Goal: Find specific page/section: Find specific page/section

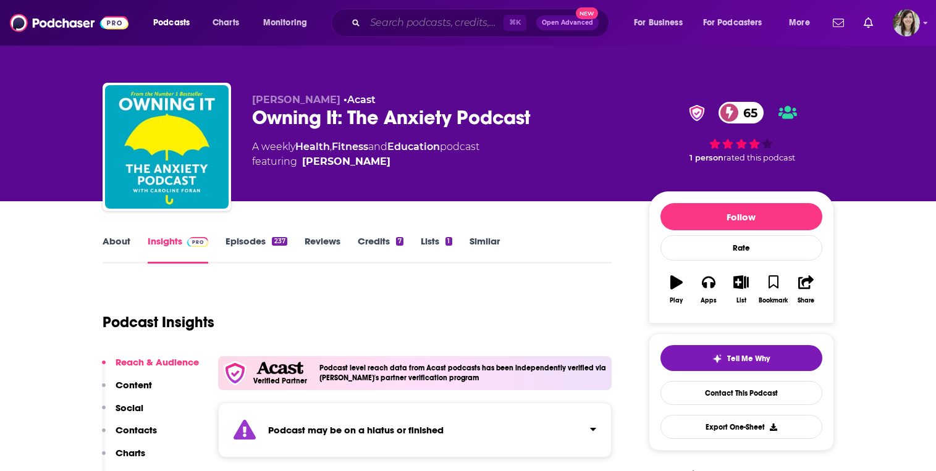
click at [434, 21] on input "Search podcasts, credits, & more..." at bounding box center [434, 23] width 138 height 20
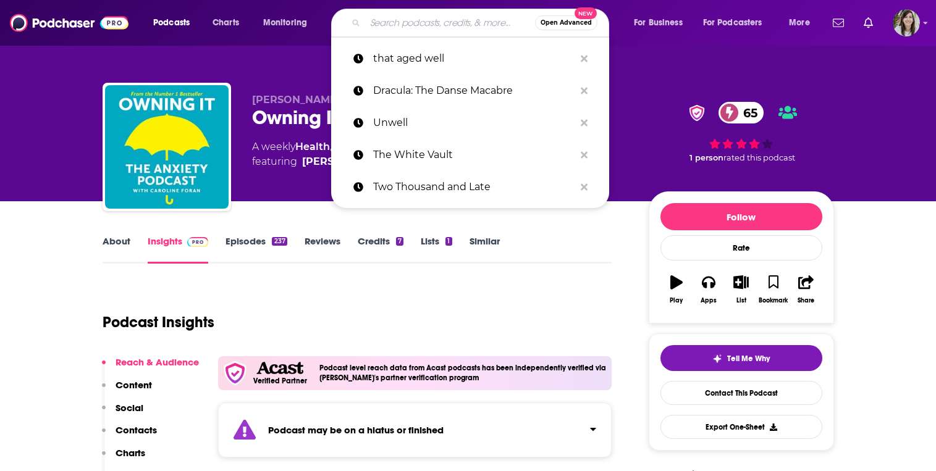
paste input "But Make It Scary"
type input "But Make It Scary"
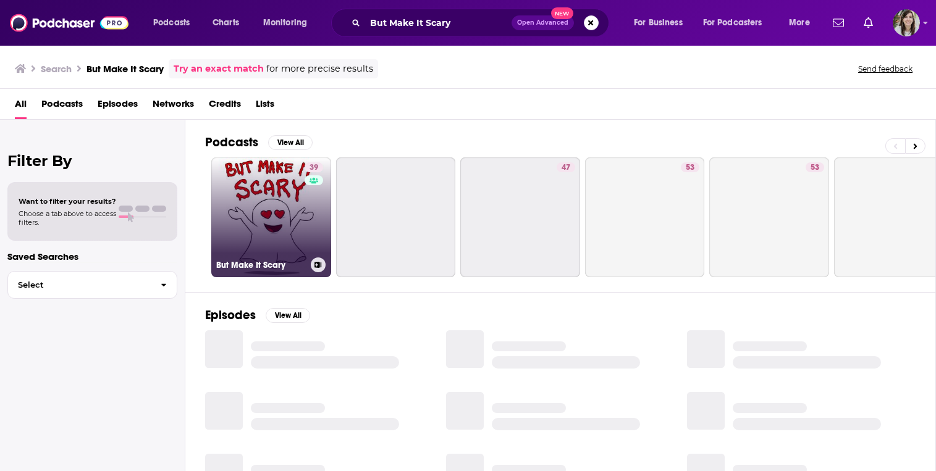
click at [243, 268] on h3 "But Make It Scary" at bounding box center [261, 265] width 90 height 11
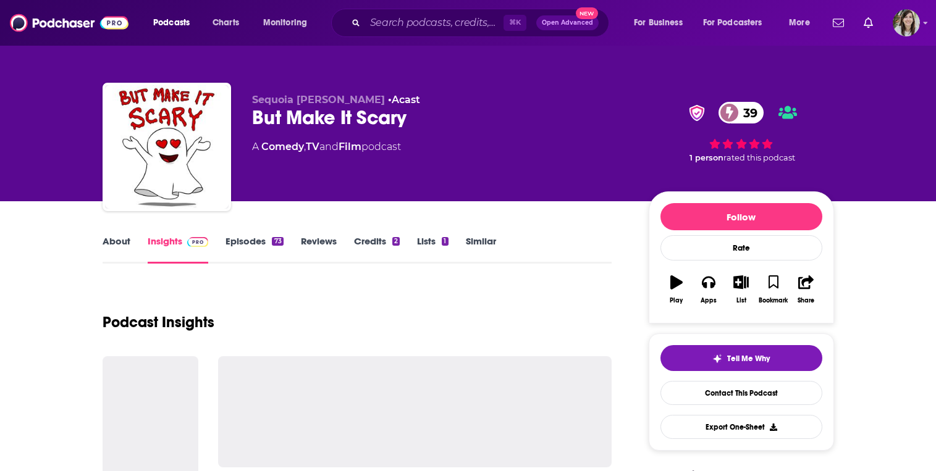
click at [326, 118] on div "But Make It Scary 39" at bounding box center [440, 118] width 377 height 24
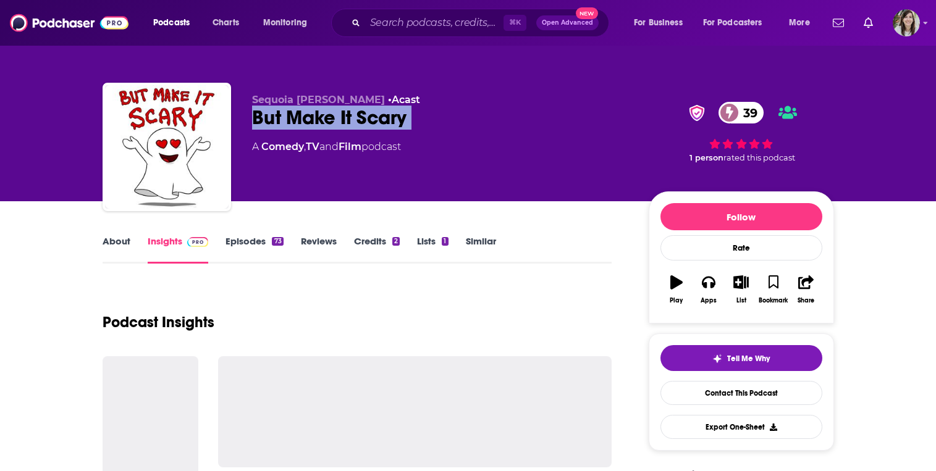
click at [326, 118] on div "But Make It Scary 39" at bounding box center [440, 118] width 377 height 24
copy div "But Make It Scary 39"
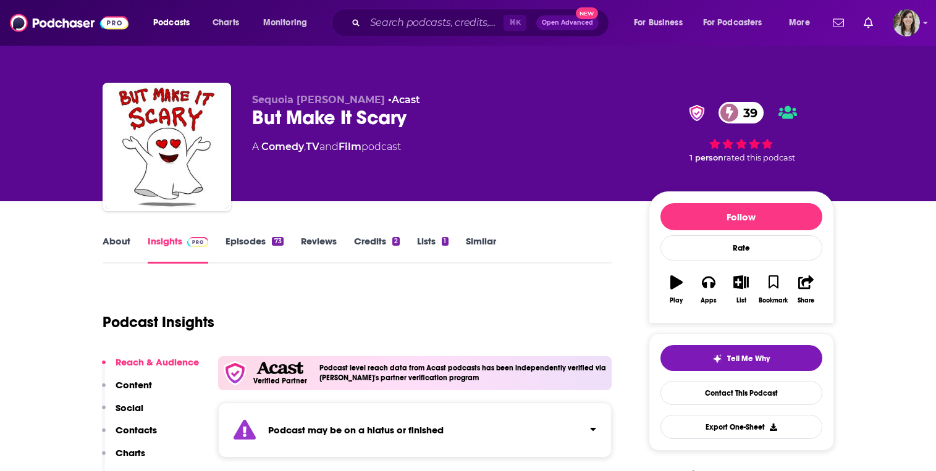
click at [339, 430] on strong "Podcast may be on a hiatus or finished" at bounding box center [355, 431] width 175 height 12
